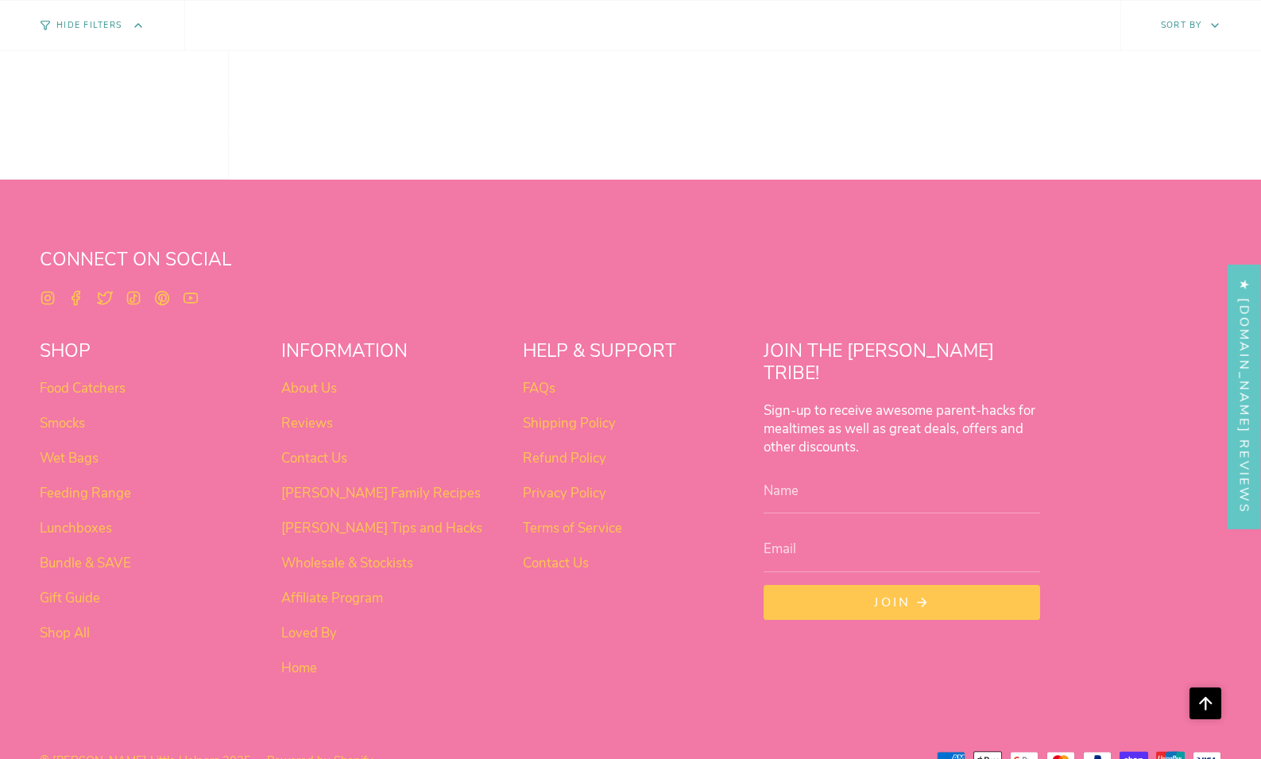
scroll to position [999, 0]
